Goal: Find specific page/section: Find specific page/section

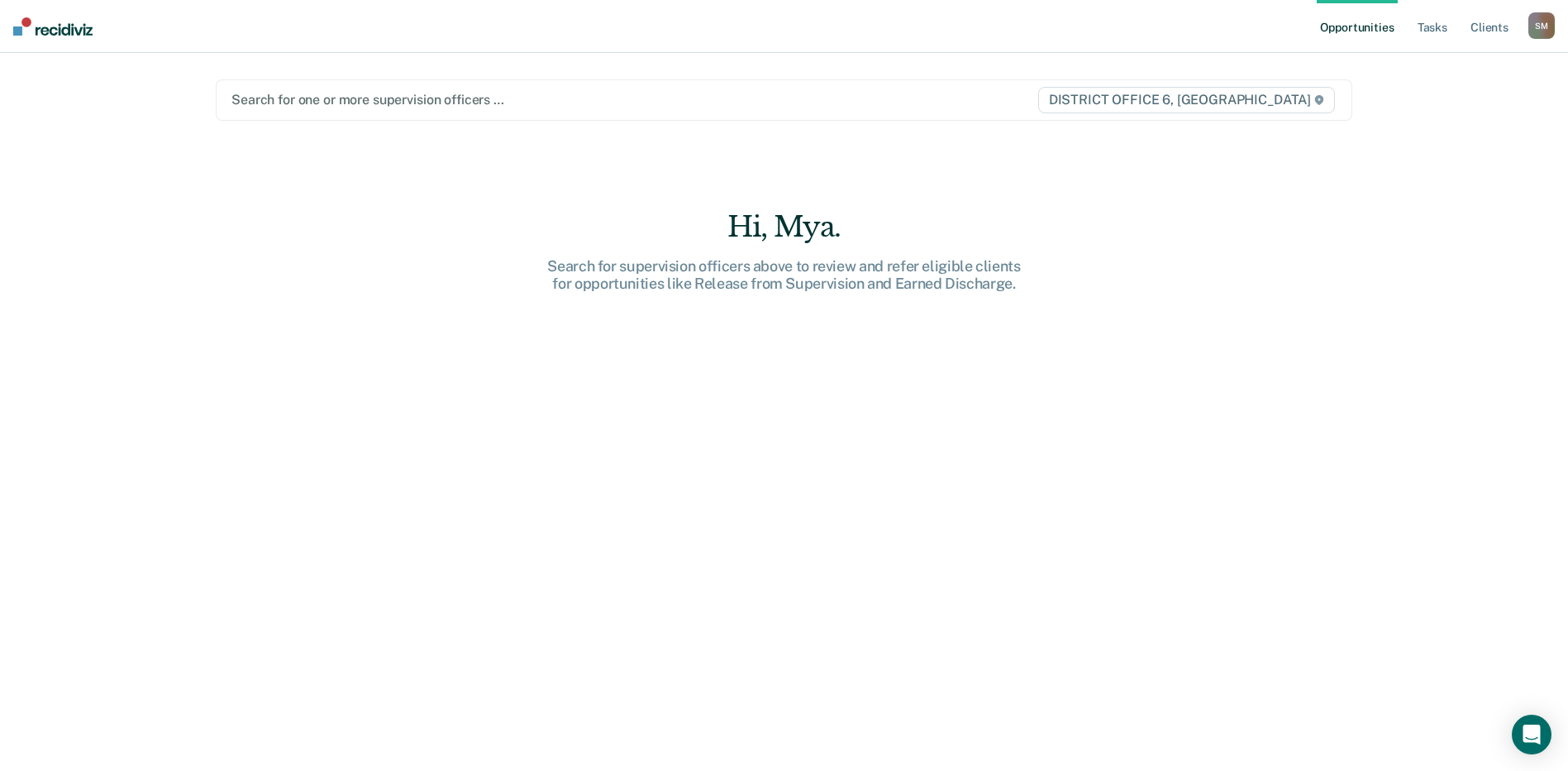
click at [323, 107] on div at bounding box center [618, 99] width 772 height 19
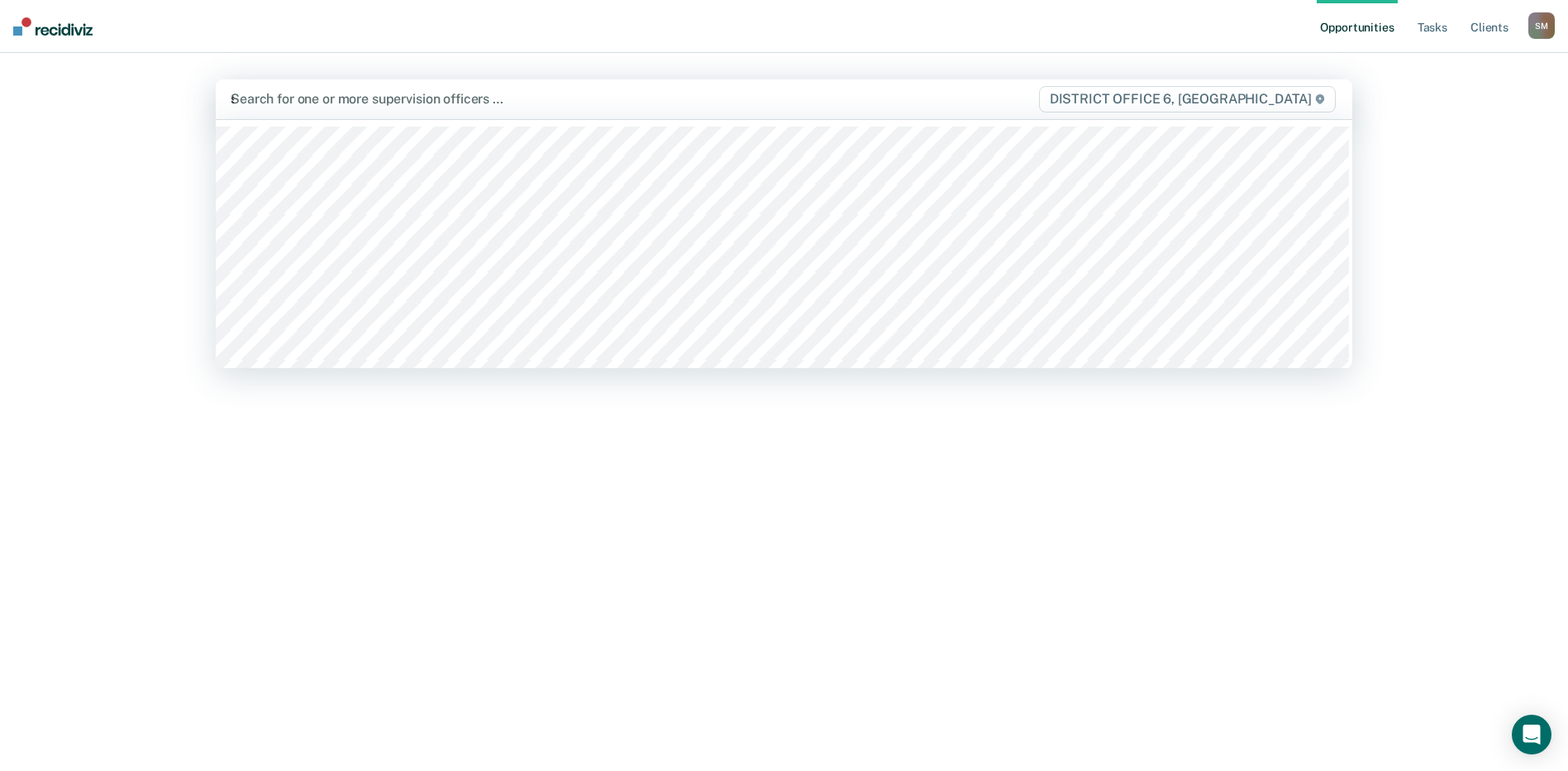
type input "sa"
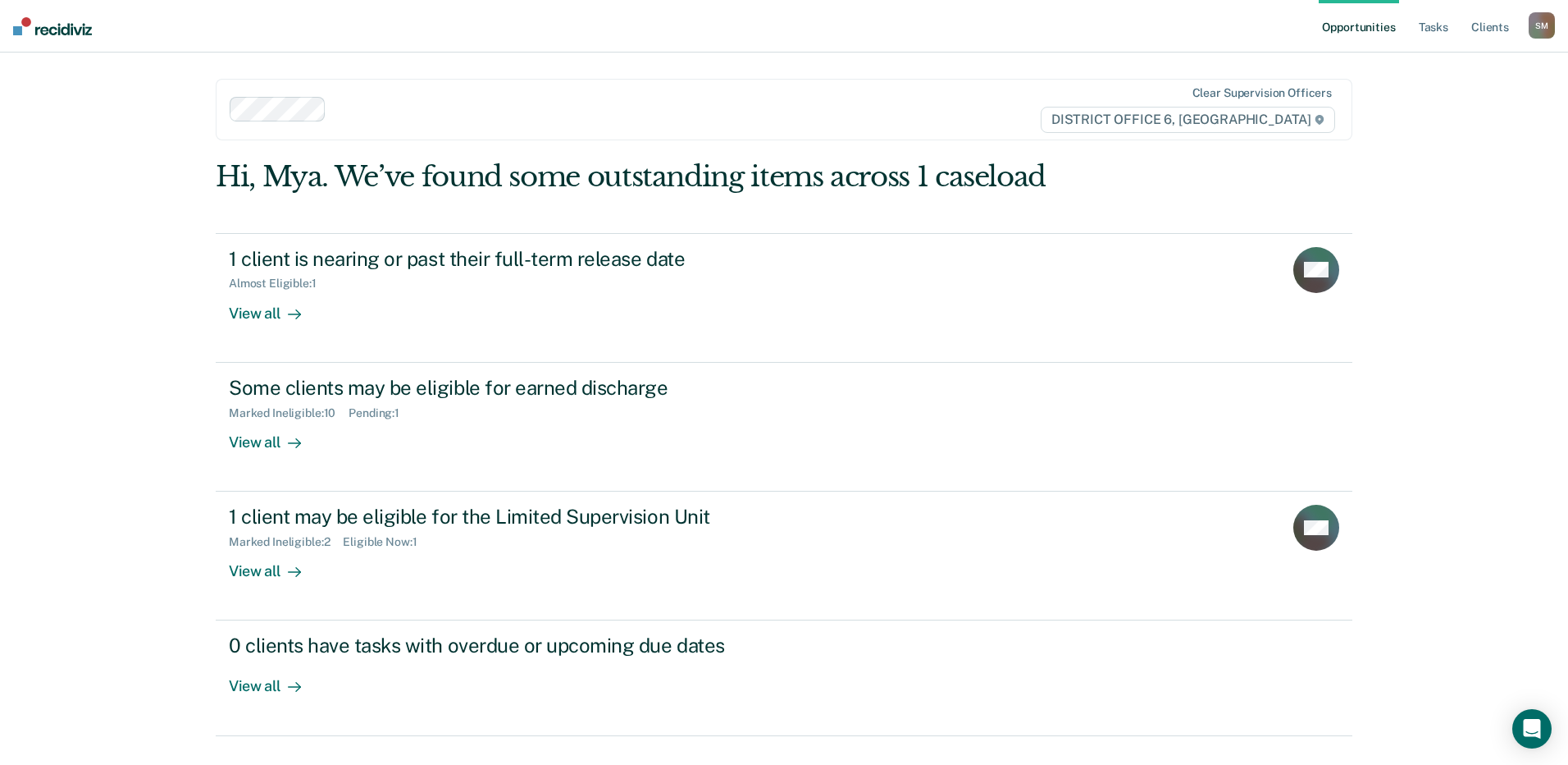
drag, startPoint x: 1341, startPoint y: 147, endPoint x: 1359, endPoint y: 154, distance: 19.3
click at [1342, 149] on main "Clear supervision officers DISTRICT OFFICE [STREET_ADDRESS]. We’ve found some o…" at bounding box center [783, 389] width 1176 height 672
click at [1505, 31] on link "Client s" at bounding box center [1490, 26] width 44 height 53
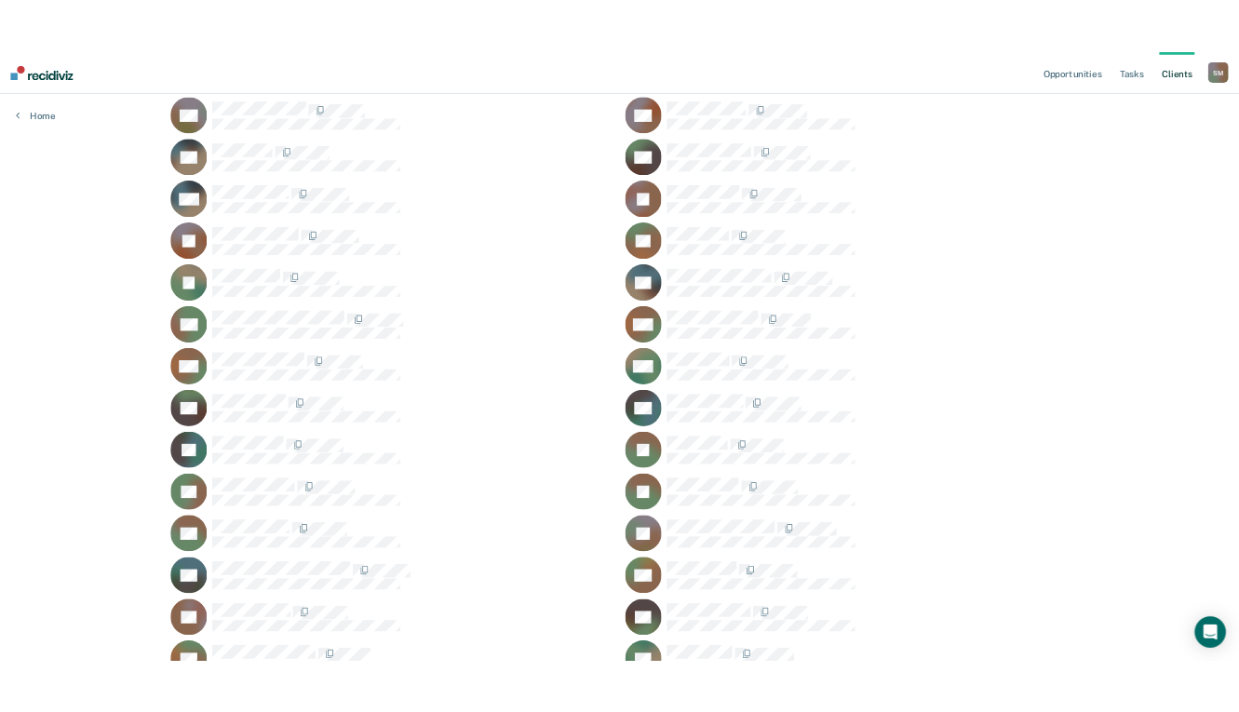
scroll to position [857, 0]
